Goal: Task Accomplishment & Management: Use online tool/utility

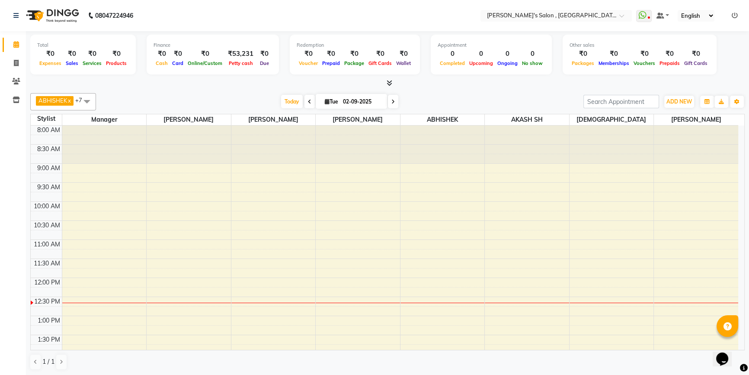
scroll to position [114, 0]
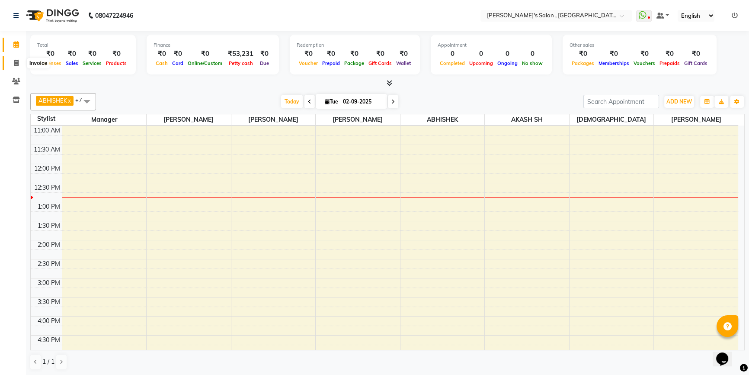
click at [13, 59] on span at bounding box center [16, 63] width 15 height 10
select select "7416"
select select "service"
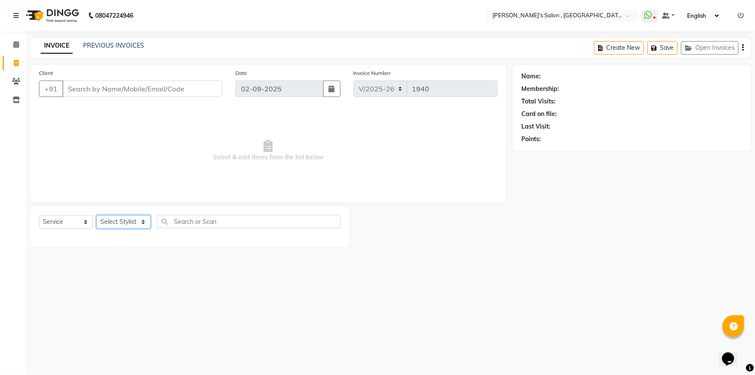
click at [134, 219] on select "Select Stylist ABHISHEK [PERSON_NAME] AKASH SH ARJUN SIR Manager [PERSON_NAME] …" at bounding box center [123, 221] width 54 height 13
select select "67371"
click at [96, 215] on select "Select Stylist ABHISHEK [PERSON_NAME] AKASH SH ARJUN SIR Manager [PERSON_NAME] …" at bounding box center [123, 221] width 54 height 13
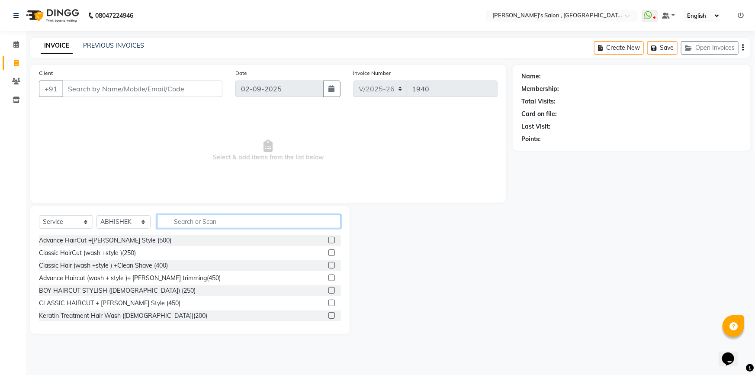
click at [163, 223] on input "text" at bounding box center [249, 221] width 184 height 13
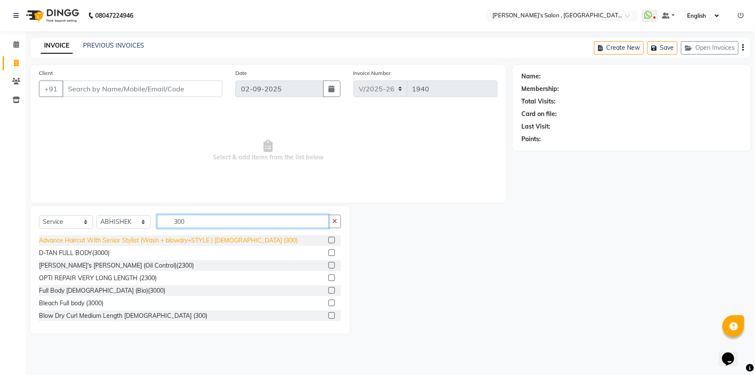
type input "300"
click at [207, 239] on div "Advance Haircut With Senior Stylist (Wash + blowdry+STYLE ) [DEMOGRAPHIC_DATA] …" at bounding box center [168, 240] width 259 height 9
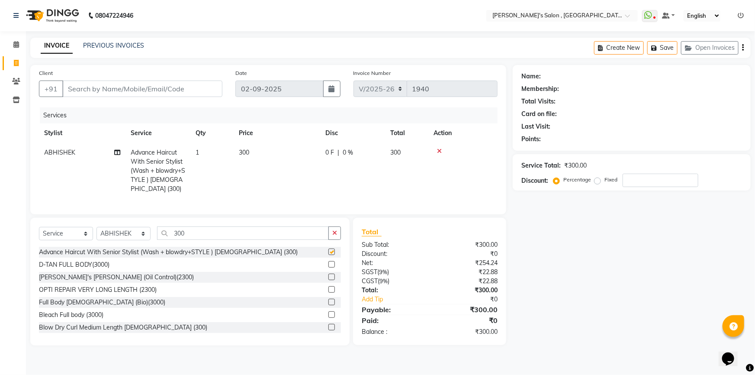
checkbox input "false"
click at [115, 240] on select "Select Stylist ABHISHEK [PERSON_NAME] AKASH SH ARJUN SIR Manager [PERSON_NAME] …" at bounding box center [123, 233] width 54 height 13
select select "64874"
click at [96, 233] on select "Select Stylist ABHISHEK [PERSON_NAME] AKASH SH ARJUN SIR Manager [PERSON_NAME] …" at bounding box center [123, 233] width 54 height 13
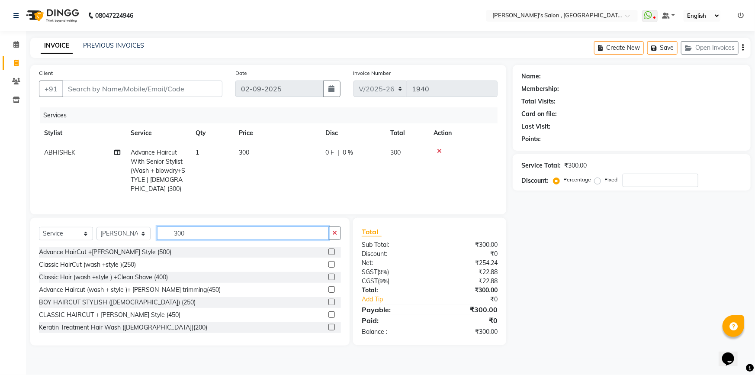
click at [206, 237] on input "300" at bounding box center [243, 232] width 172 height 13
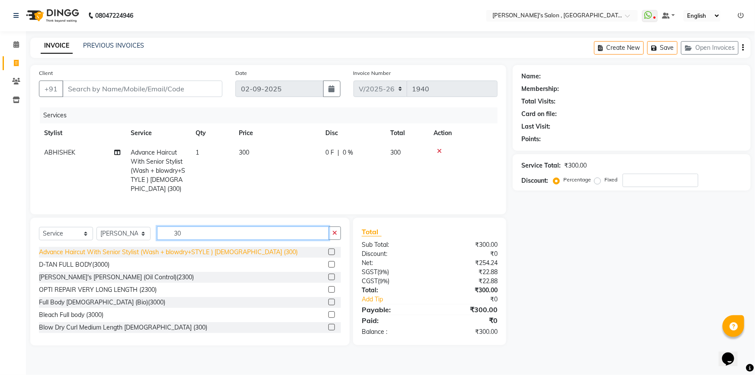
type input "30"
click at [199, 256] on div "Advance Haircut With Senior Stylist (Wash + blowdry+STYLE ) [DEMOGRAPHIC_DATA] …" at bounding box center [168, 251] width 259 height 9
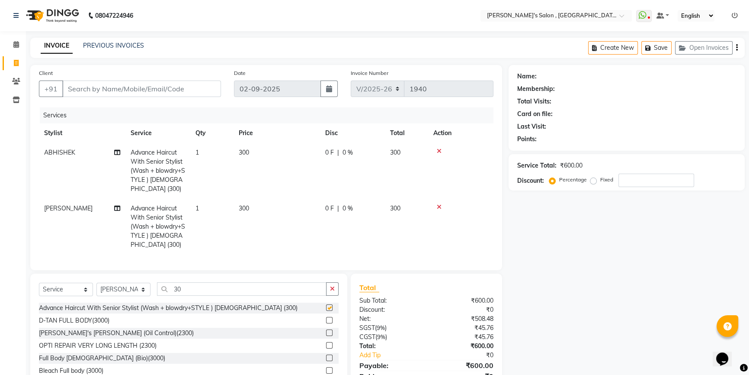
checkbox input "false"
click at [122, 96] on input "Client" at bounding box center [141, 88] width 159 height 16
type input "8"
type input "0"
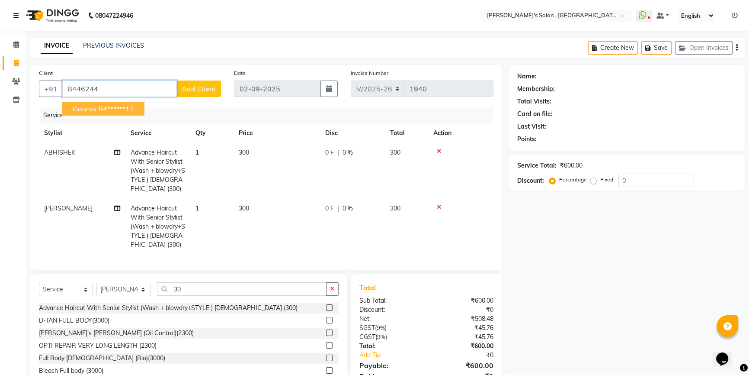
click at [118, 104] on ngb-highlight "84******12" at bounding box center [116, 108] width 35 height 9
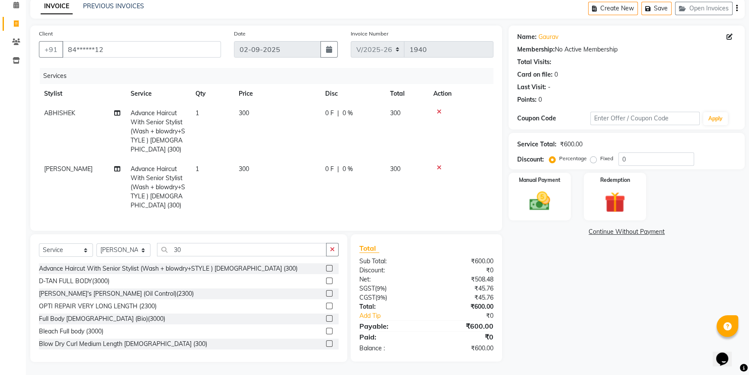
scroll to position [45, 0]
click at [557, 199] on img at bounding box center [539, 201] width 35 height 25
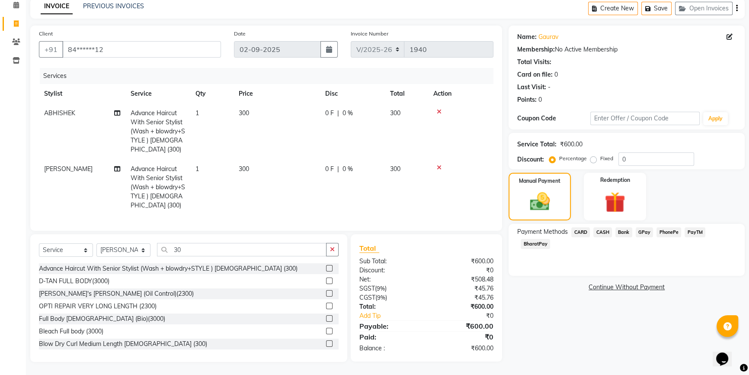
click at [541, 239] on span "BharatPay" at bounding box center [535, 244] width 29 height 10
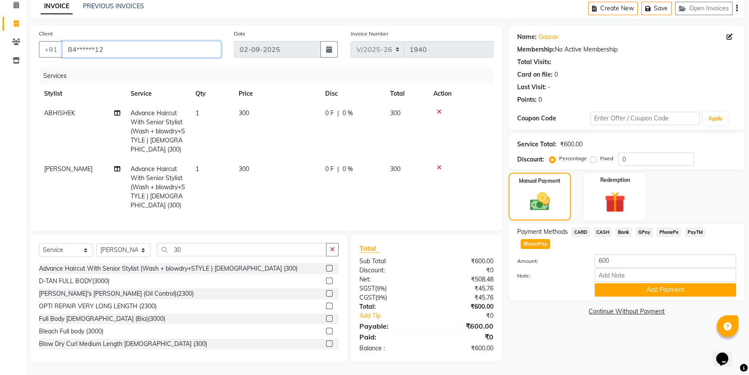
click at [176, 43] on input "84******12" at bounding box center [141, 49] width 159 height 16
type input "8"
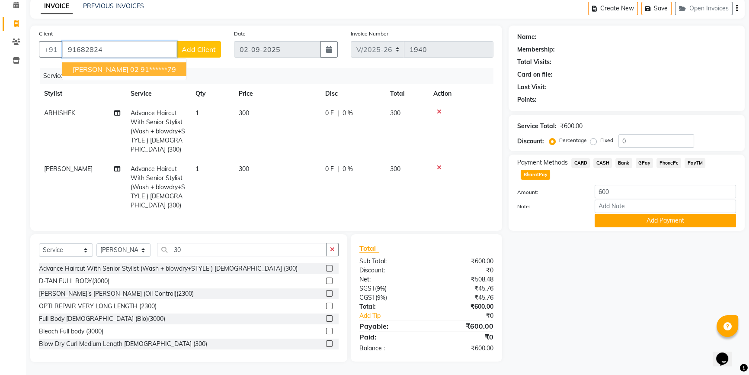
click at [157, 65] on ngb-highlight "91******79" at bounding box center [158, 69] width 35 height 9
type input "91******79"
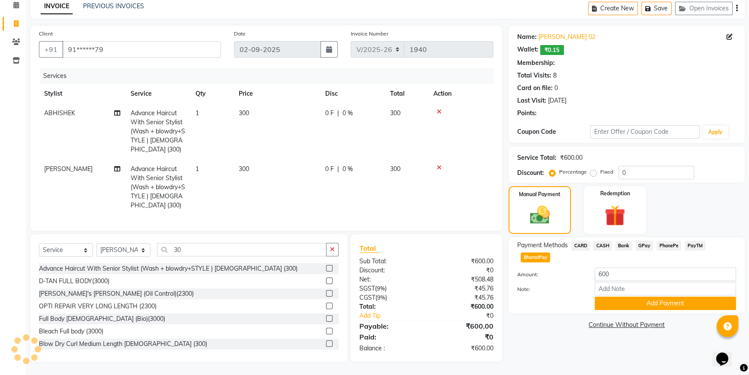
select select "1: Object"
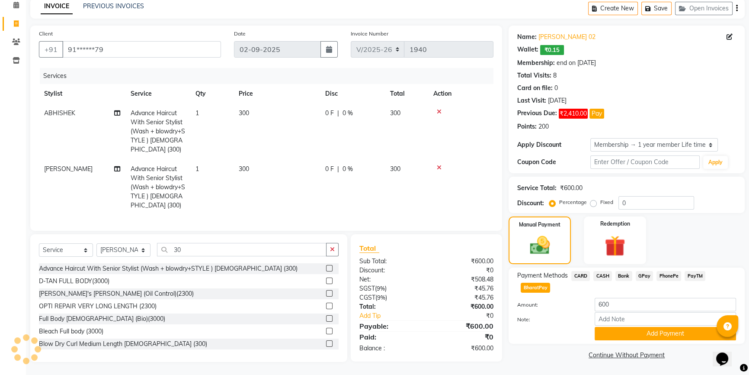
type input "15"
click at [615, 327] on button "Add Payment" at bounding box center [665, 333] width 141 height 13
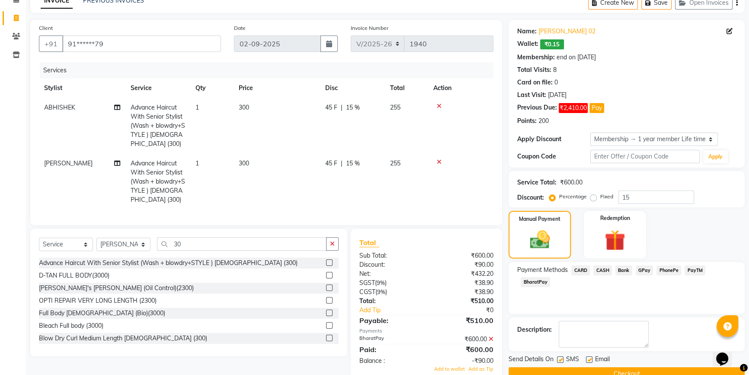
click at [614, 367] on button "Checkout" at bounding box center [627, 373] width 236 height 13
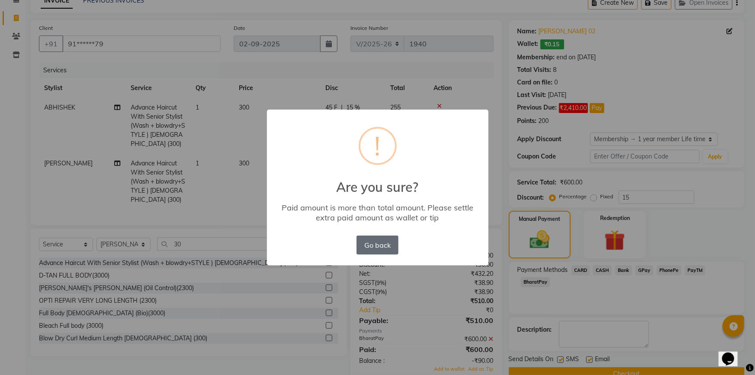
click at [390, 251] on button "Go back" at bounding box center [377, 244] width 42 height 19
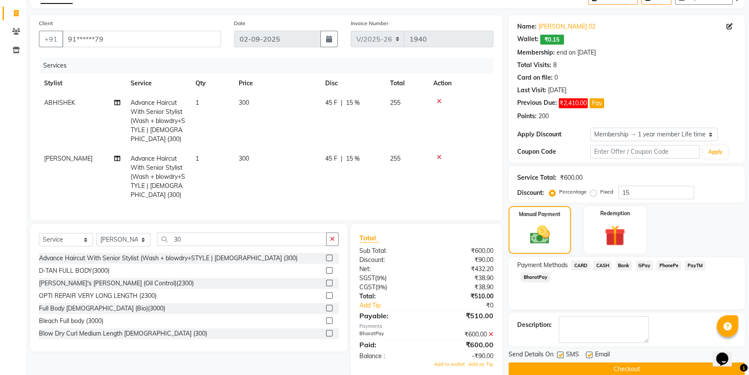
scroll to position [89, 0]
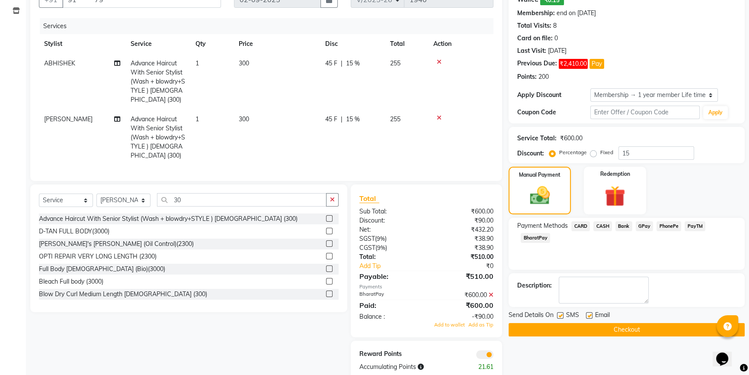
click at [491, 298] on icon at bounding box center [491, 295] width 5 height 6
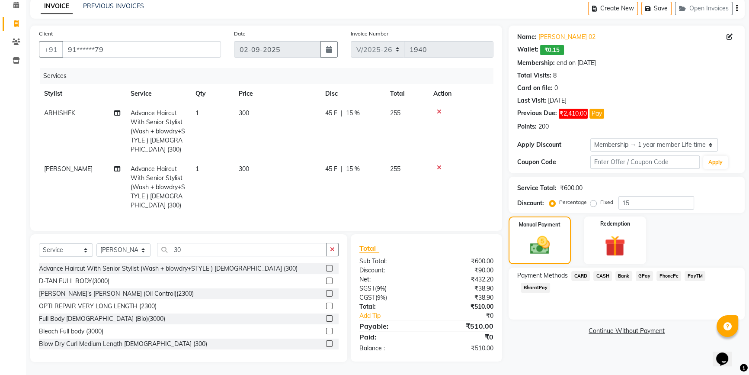
click at [536, 284] on span "BharatPay" at bounding box center [535, 287] width 29 height 10
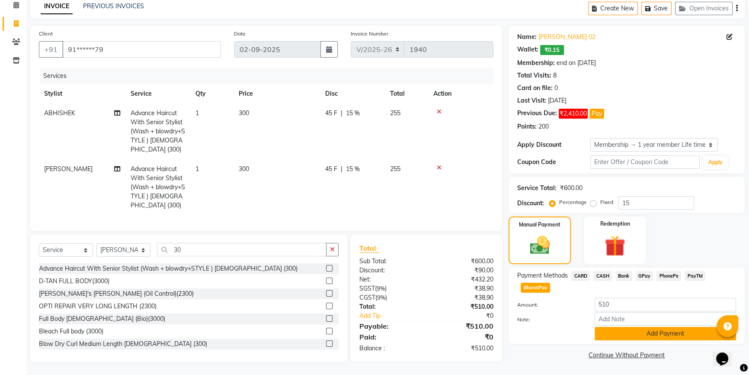
click at [613, 327] on button "Add Payment" at bounding box center [665, 333] width 141 height 13
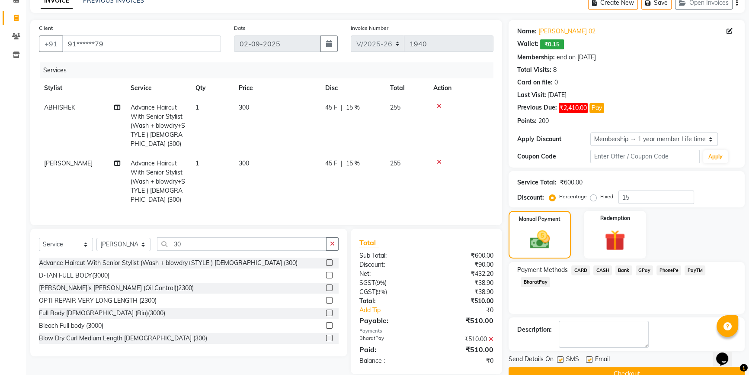
click at [591, 372] on button "Checkout" at bounding box center [627, 373] width 236 height 13
